Goal: Navigation & Orientation: Find specific page/section

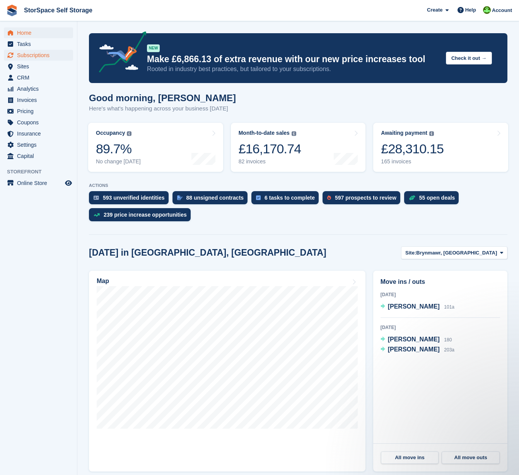
click at [60, 54] on span "Subscriptions" at bounding box center [40, 55] width 46 height 11
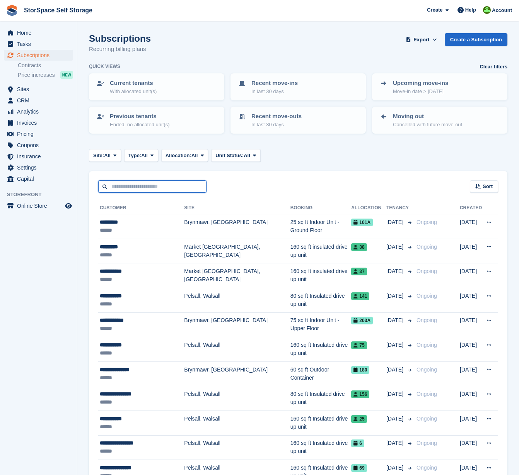
click at [138, 186] on input "text" at bounding box center [152, 187] width 108 height 13
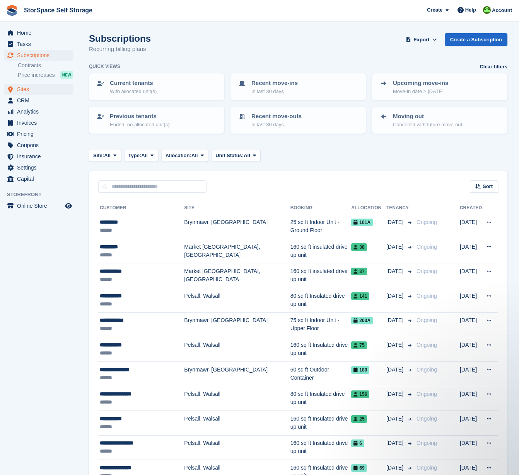
click at [37, 88] on span "Sites" at bounding box center [40, 89] width 46 height 11
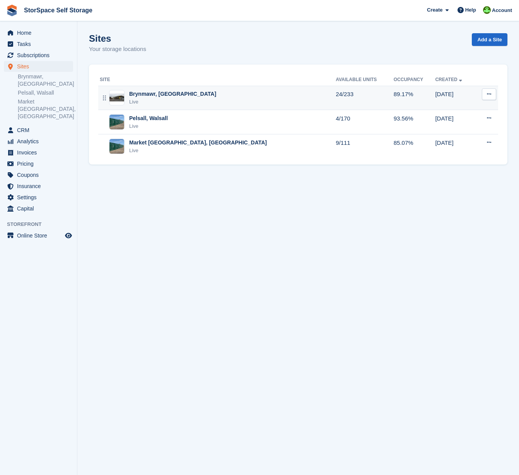
click at [170, 97] on div "Brynmawr, [GEOGRAPHIC_DATA]" at bounding box center [172, 94] width 87 height 8
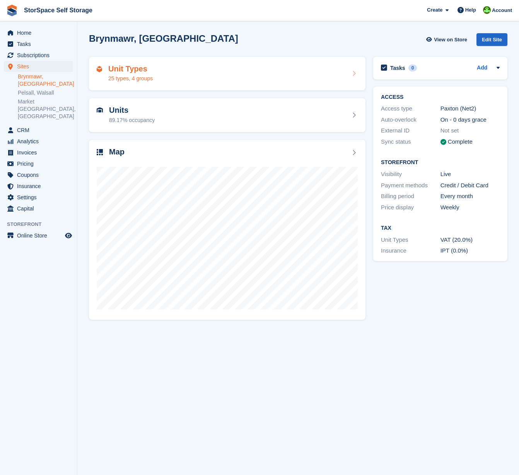
click at [170, 82] on div "Unit Types 25 types, 4 groups" at bounding box center [227, 74] width 261 height 19
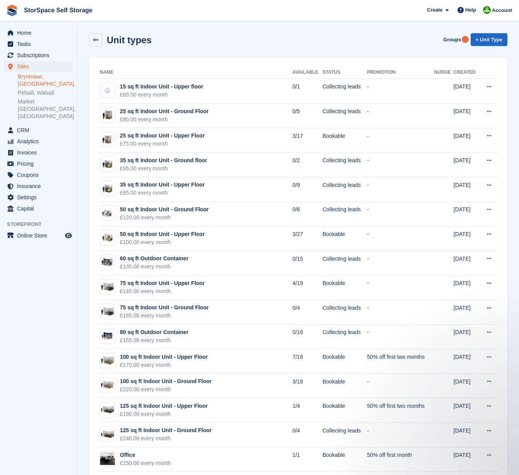
click at [36, 78] on link "Brynmawr, [GEOGRAPHIC_DATA]" at bounding box center [45, 80] width 55 height 15
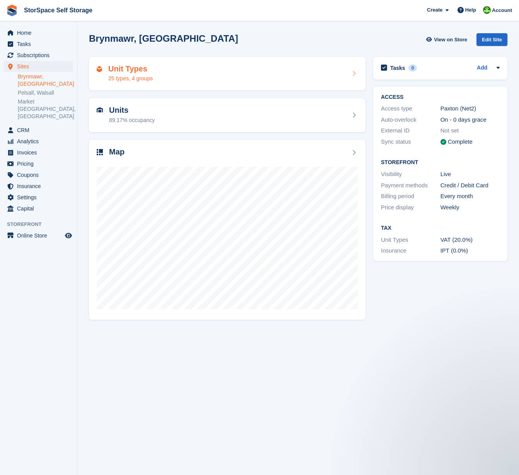
click at [195, 71] on div "Unit Types 25 types, 4 groups" at bounding box center [227, 74] width 261 height 19
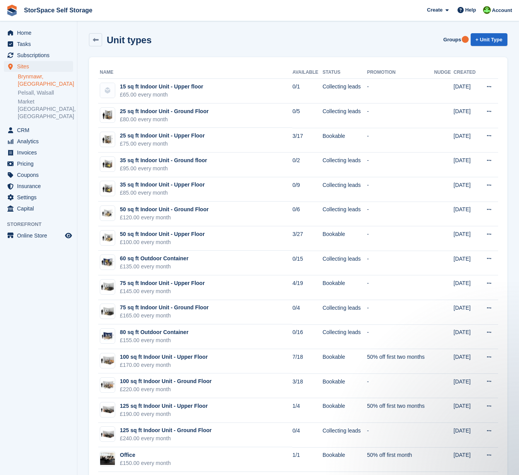
click at [27, 68] on span "Sites" at bounding box center [40, 66] width 46 height 11
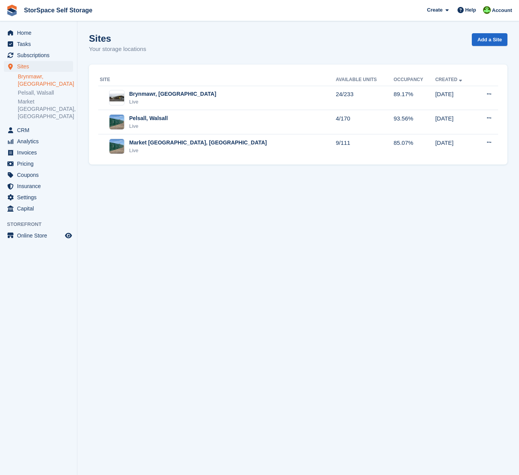
click at [37, 78] on link "Brynmawr, [GEOGRAPHIC_DATA]" at bounding box center [45, 80] width 55 height 15
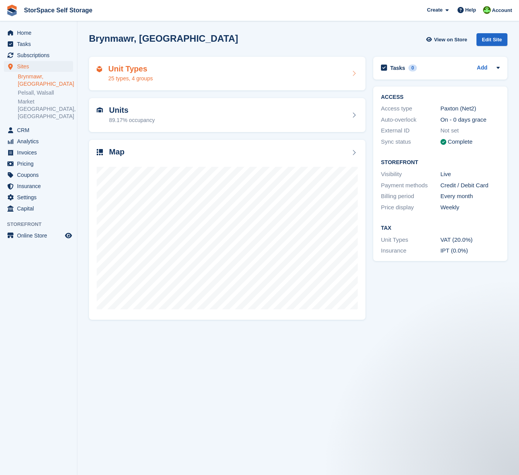
click at [213, 70] on div "Unit Types 25 types, 4 groups" at bounding box center [227, 74] width 261 height 19
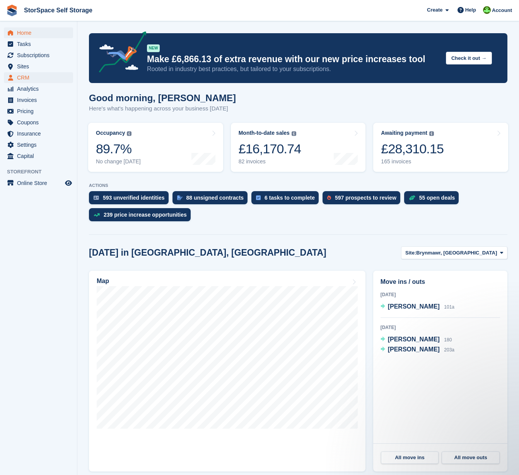
click at [28, 79] on span "CRM" at bounding box center [40, 77] width 46 height 11
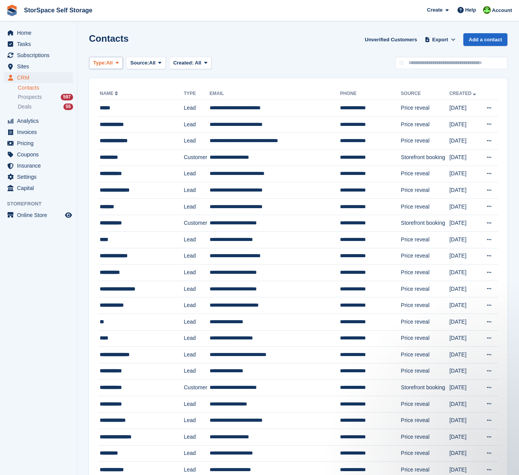
click at [117, 65] on span at bounding box center [117, 63] width 6 height 6
click at [156, 64] on span "All" at bounding box center [152, 63] width 7 height 8
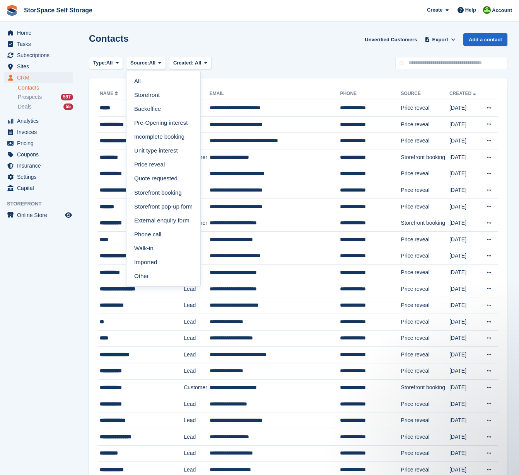
click at [172, 42] on div "Contacts Unverified Customers Export Export Contacts Export a CSV of all Contac…" at bounding box center [298, 44] width 418 height 22
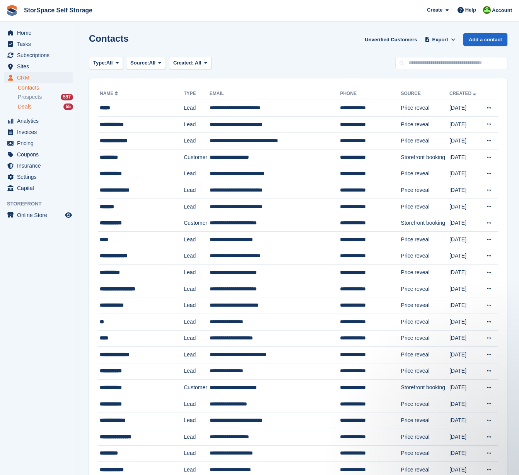
click at [36, 105] on div "Deals 55" at bounding box center [45, 106] width 55 height 7
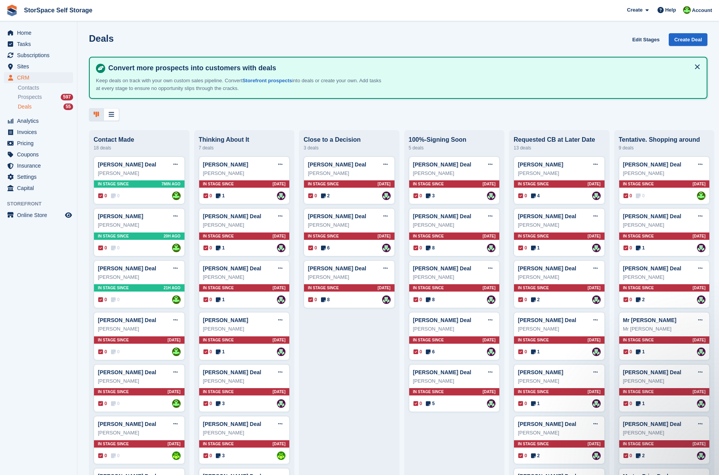
drag, startPoint x: 578, startPoint y: 0, endPoint x: 497, endPoint y: 12, distance: 81.7
click at [497, 12] on span "StorSpace Self Storage Create Subscription Invoice Contact Deal Discount Page H…" at bounding box center [359, 10] width 719 height 21
click at [27, 34] on span "Home" at bounding box center [40, 32] width 46 height 11
